Goal: Task Accomplishment & Management: Manage account settings

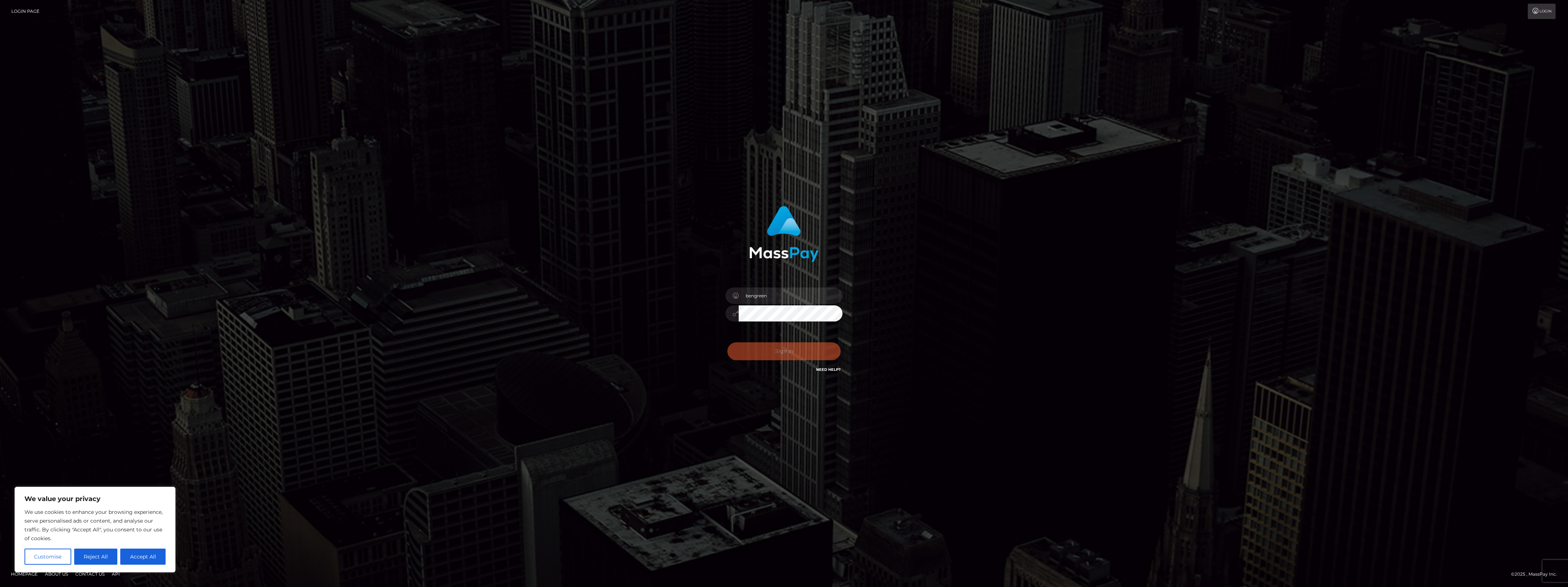
click at [757, 340] on div "Sign in Need Help?" at bounding box center [784, 354] width 128 height 32
click at [757, 340] on div "0cAFcWeA5tMDch_nVcq1kvfmCeSjHcEpbSnqrGIlgkAR2dGvIrsxQAk1RZEvVcYycgxXilDqZHdAiKJ…" at bounding box center [784, 354] width 128 height 32
type input "bengreen"
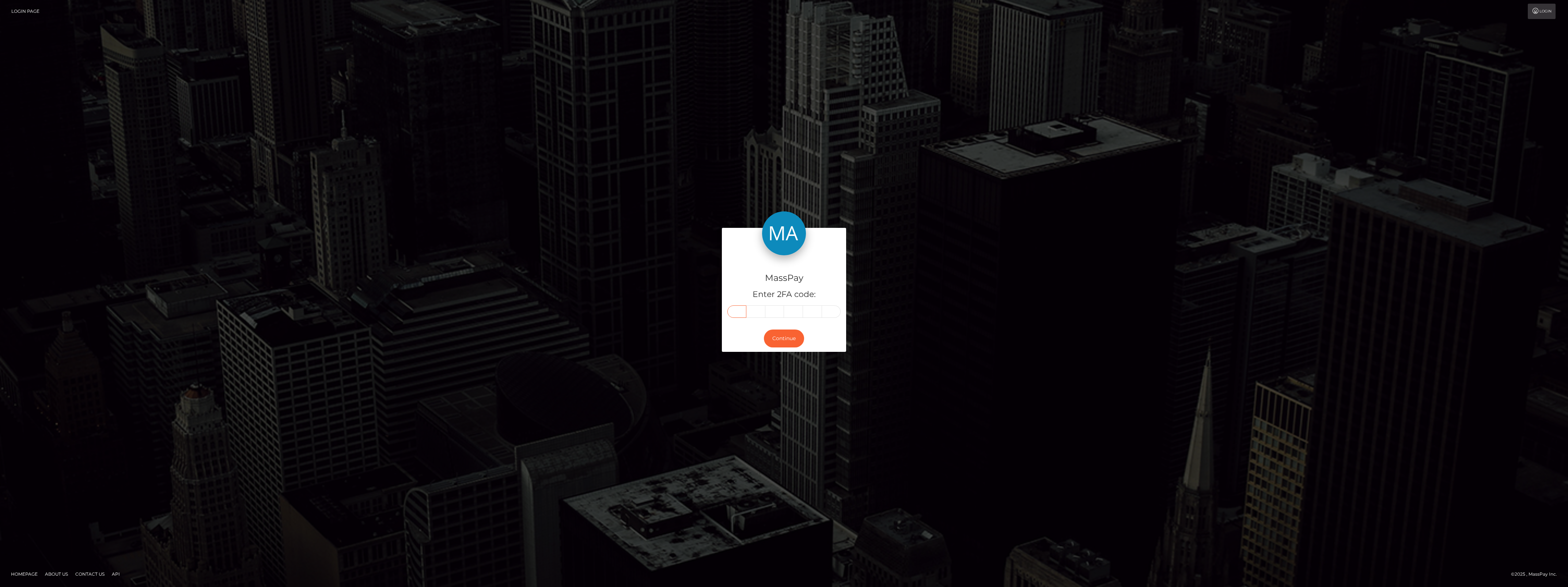
click at [736, 316] on input "text" at bounding box center [737, 311] width 19 height 12
paste input "8"
type input "8"
type input "4"
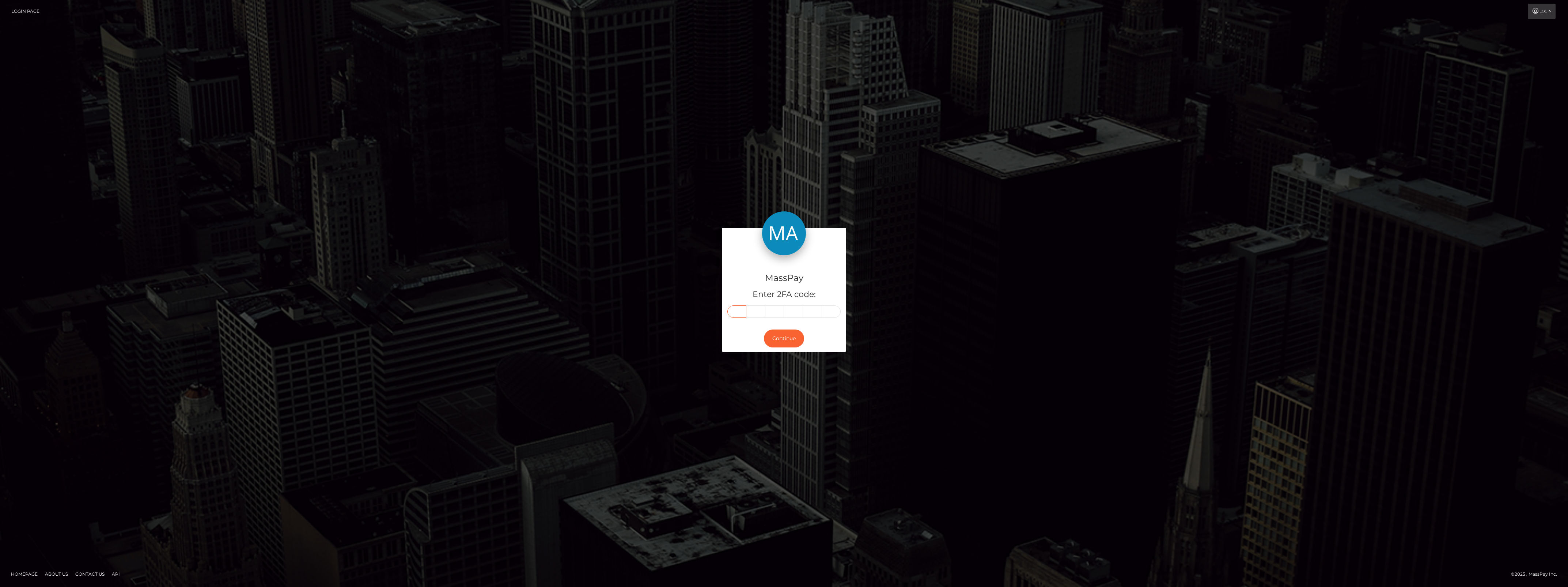
type input "6"
type input "3"
type input "0"
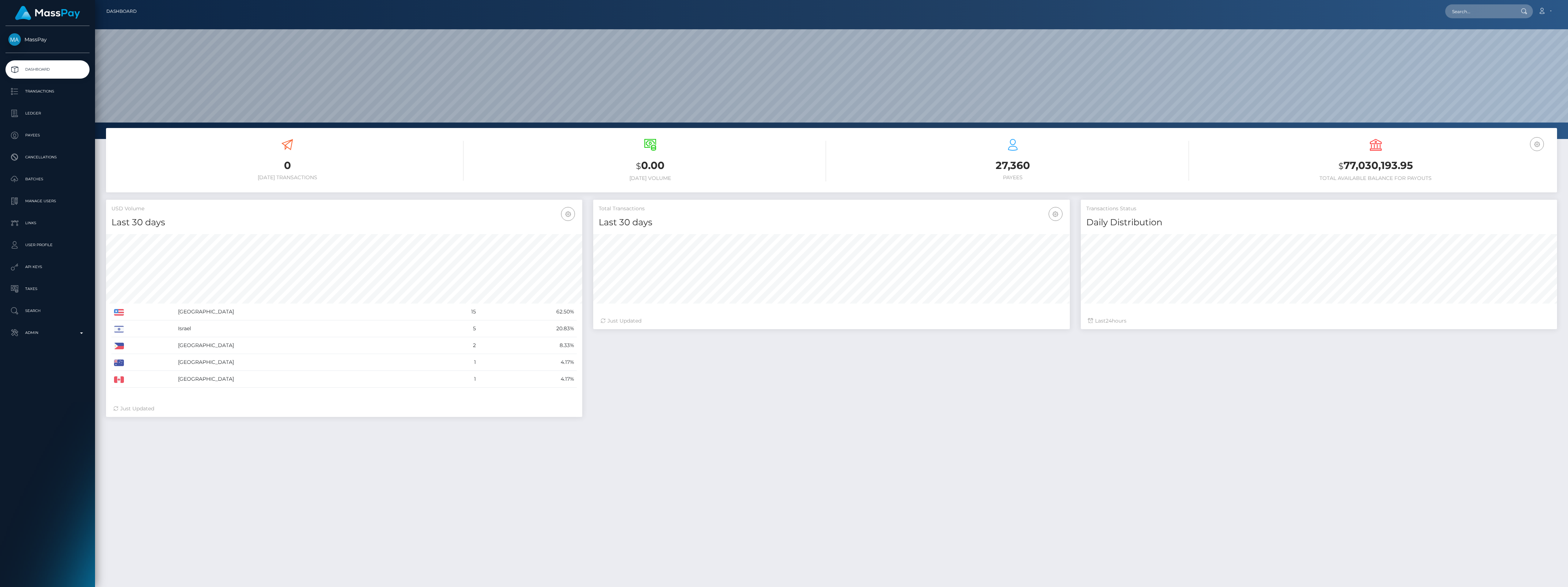
scroll to position [129, 476]
